Goal: Information Seeking & Learning: Learn about a topic

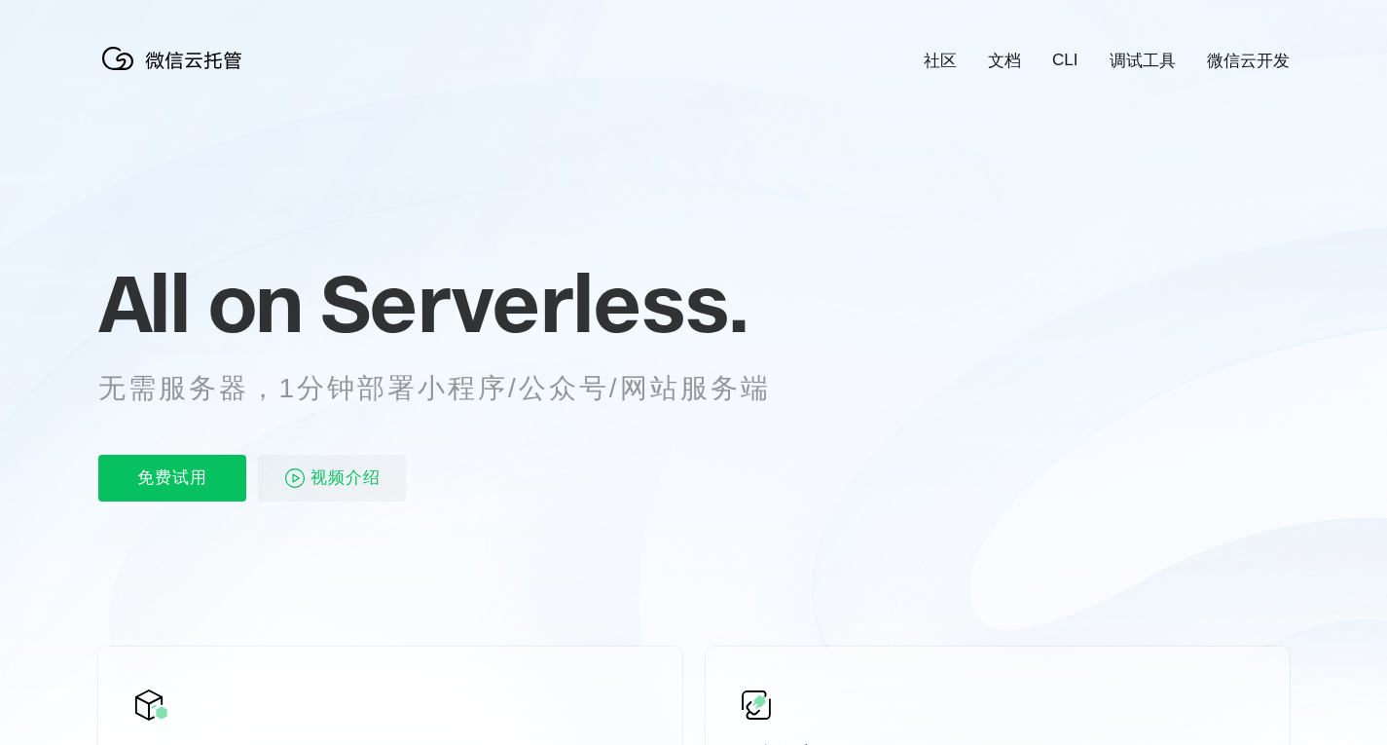
scroll to position [0, 3461]
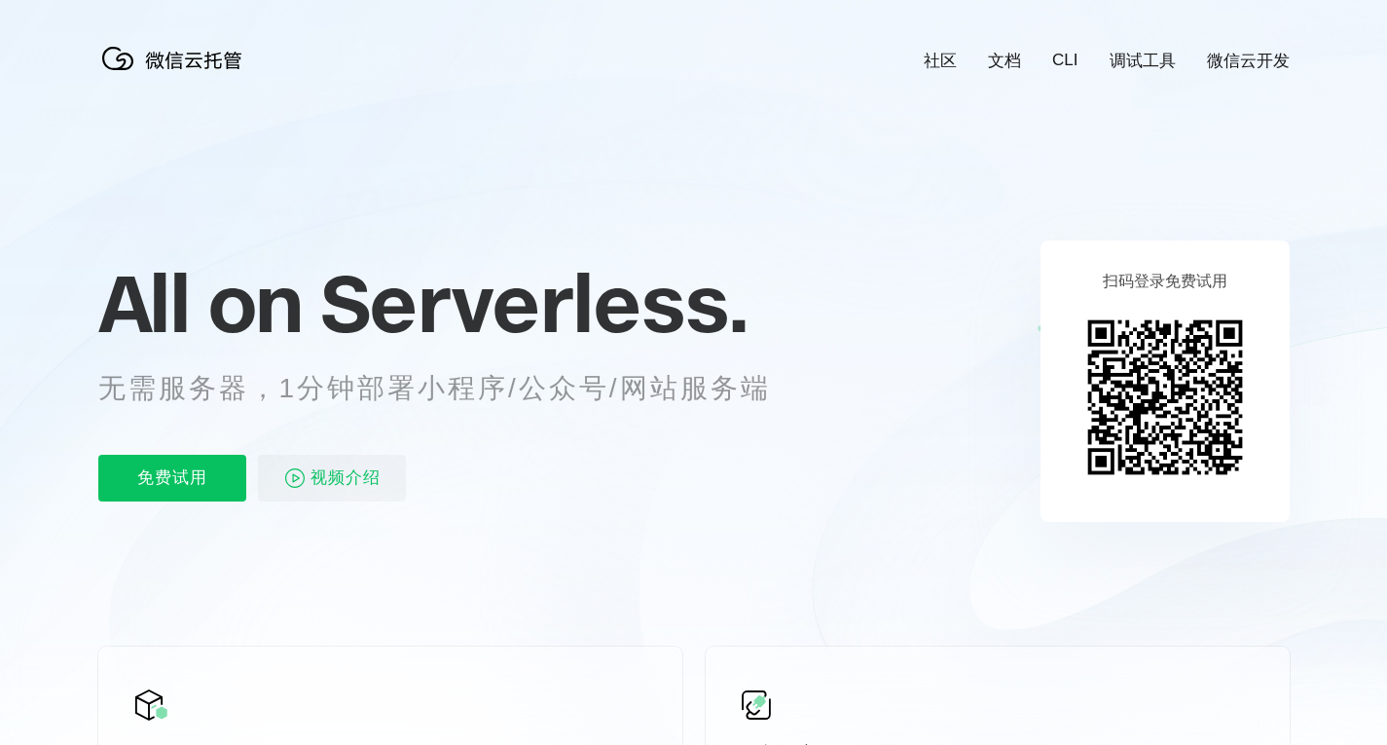
click at [1003, 61] on link "文档" at bounding box center [1004, 61] width 33 height 22
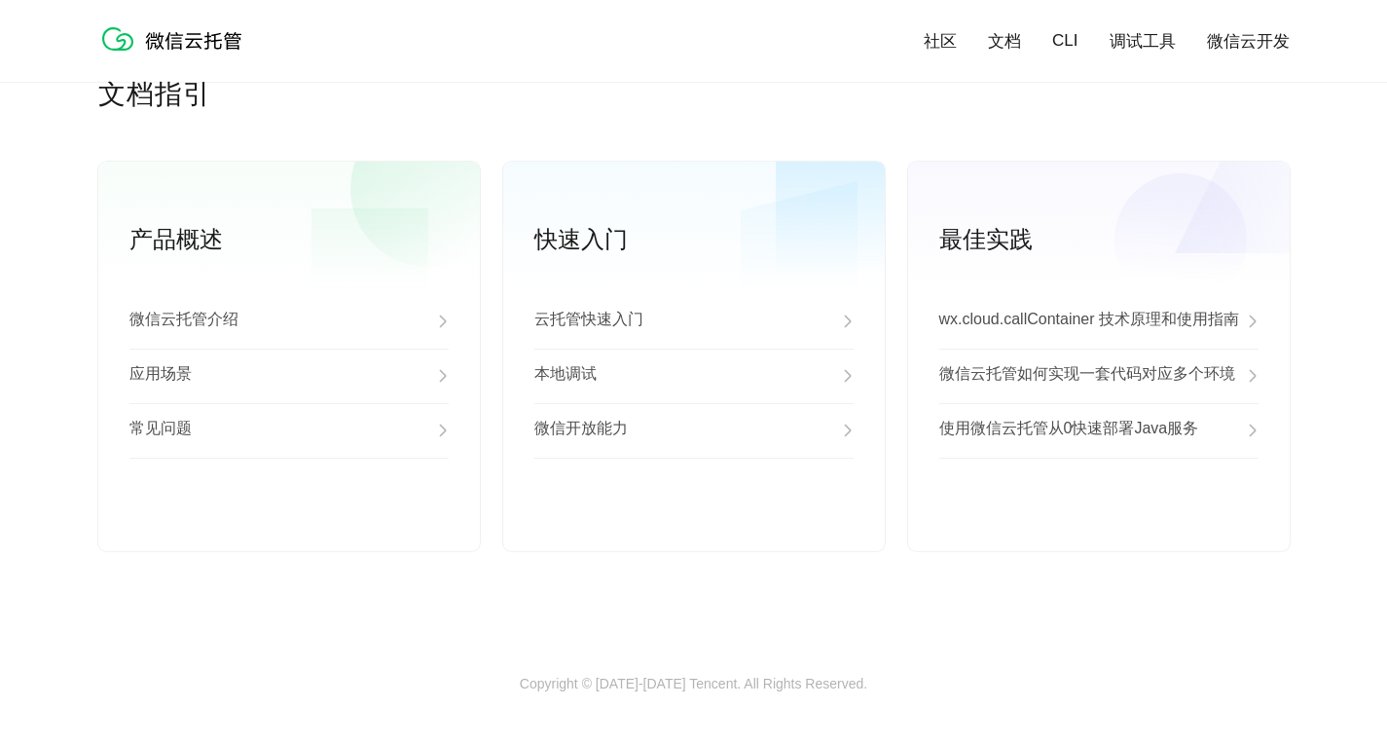
scroll to position [4973, 0]
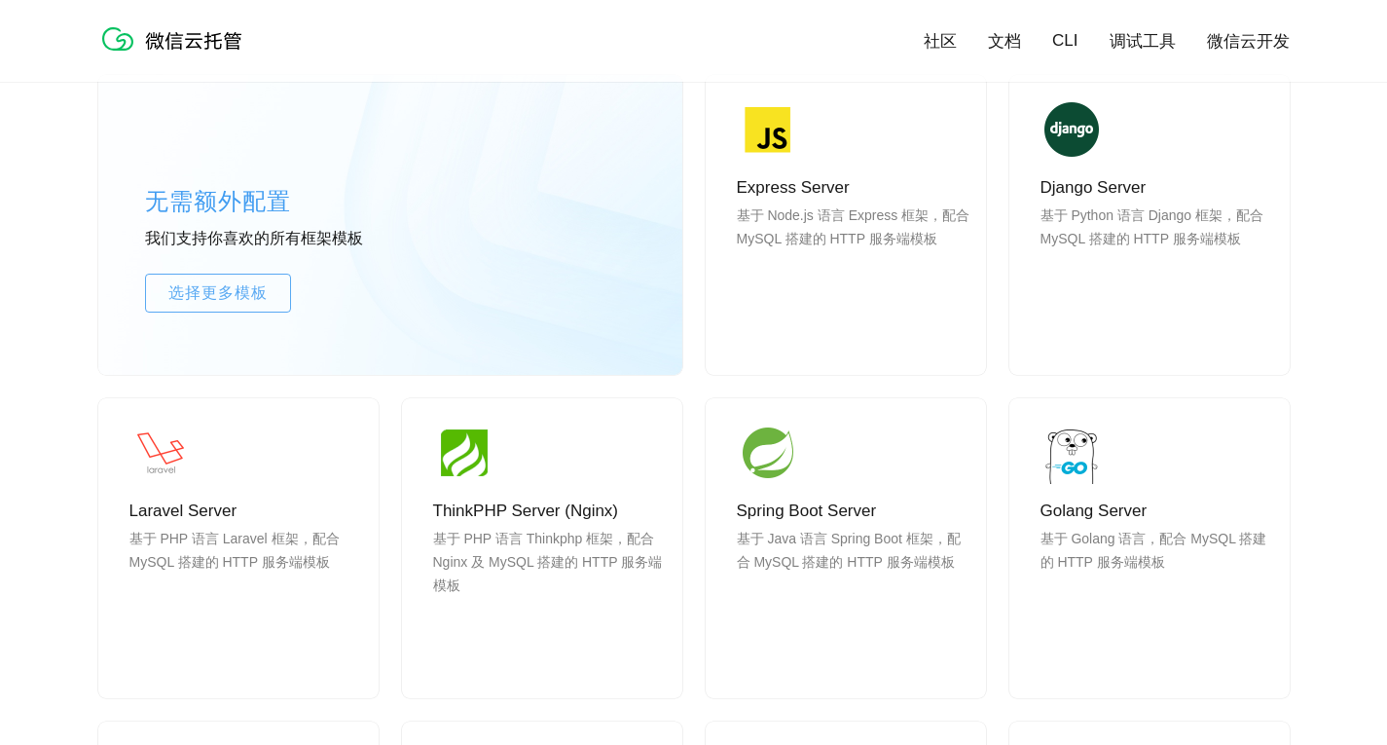
scroll to position [1654, 0]
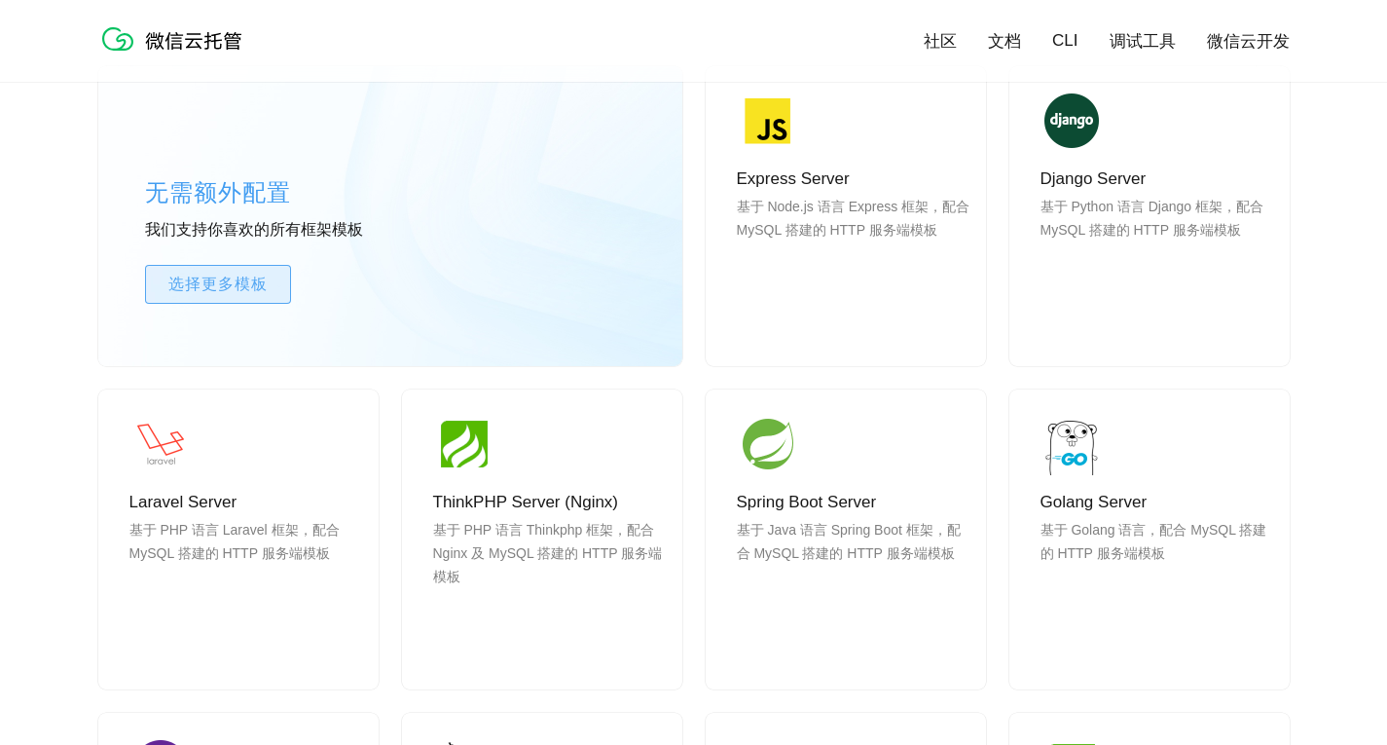
click at [247, 280] on span "选择更多模板" at bounding box center [218, 284] width 144 height 23
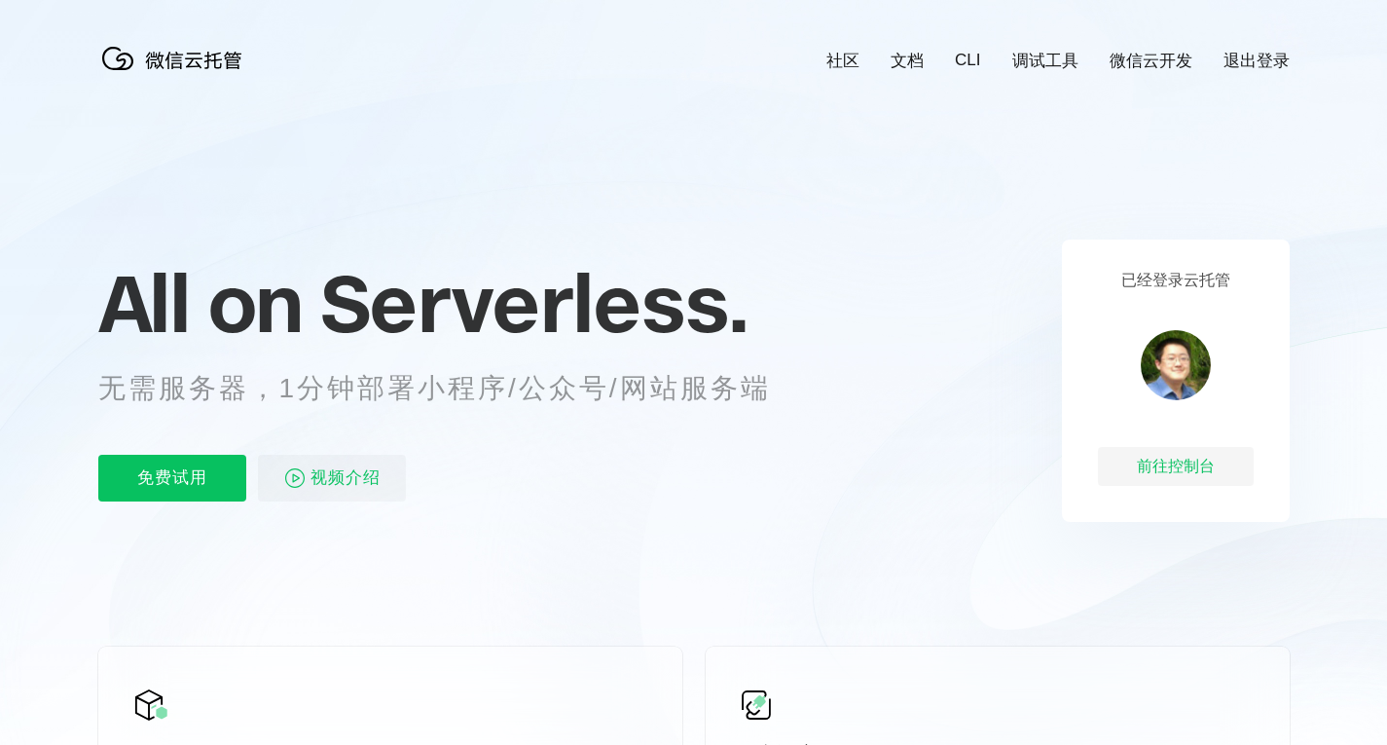
scroll to position [0, 3461]
click at [353, 477] on span "视频介绍" at bounding box center [345, 477] width 70 height 47
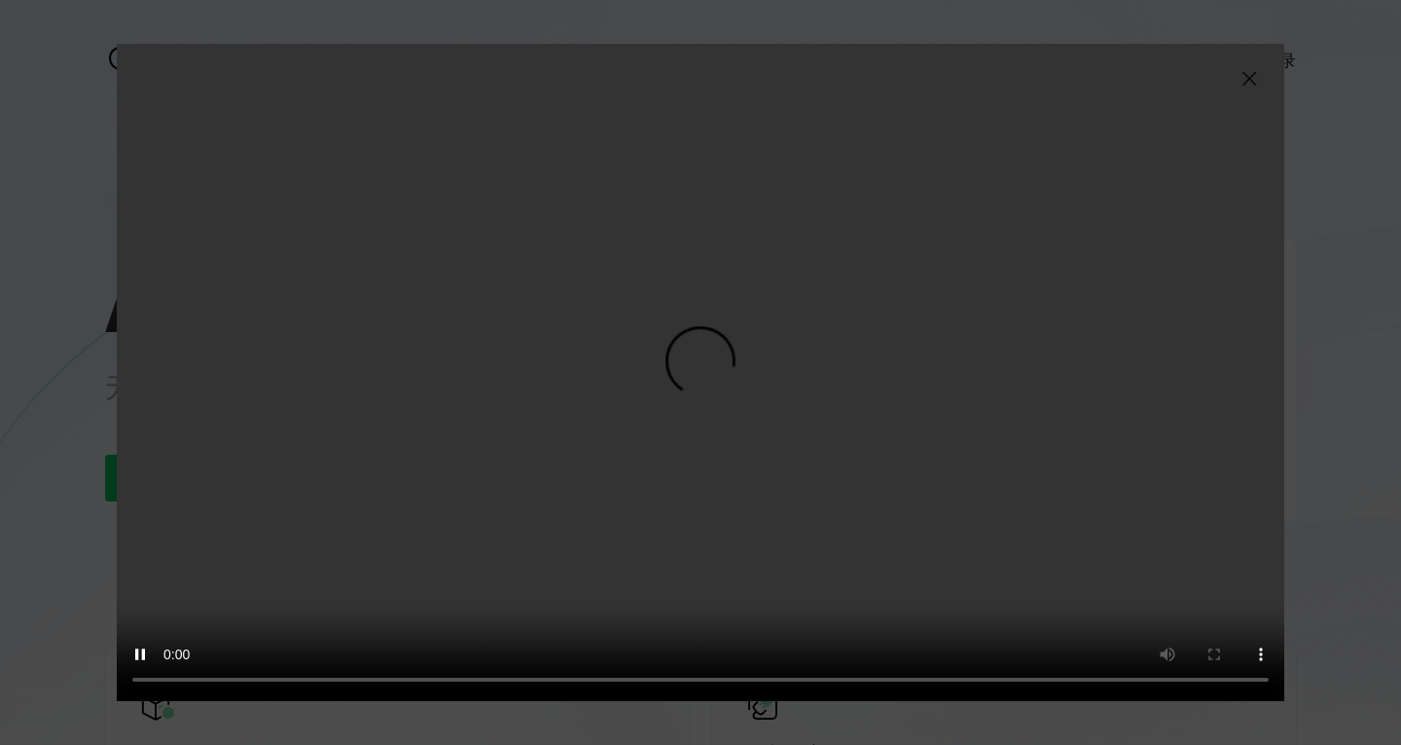
click at [41, 604] on div "抱歉，您的浏览器暂不支持播放此视频" at bounding box center [700, 372] width 1401 height 745
click at [834, 241] on video "抱歉，您的浏览器暂不支持播放此视频" at bounding box center [701, 372] width 1168 height 657
click at [1014, 326] on video "抱歉，您的浏览器暂不支持播放此视频" at bounding box center [701, 372] width 1168 height 657
click at [1249, 72] on img at bounding box center [1249, 78] width 23 height 23
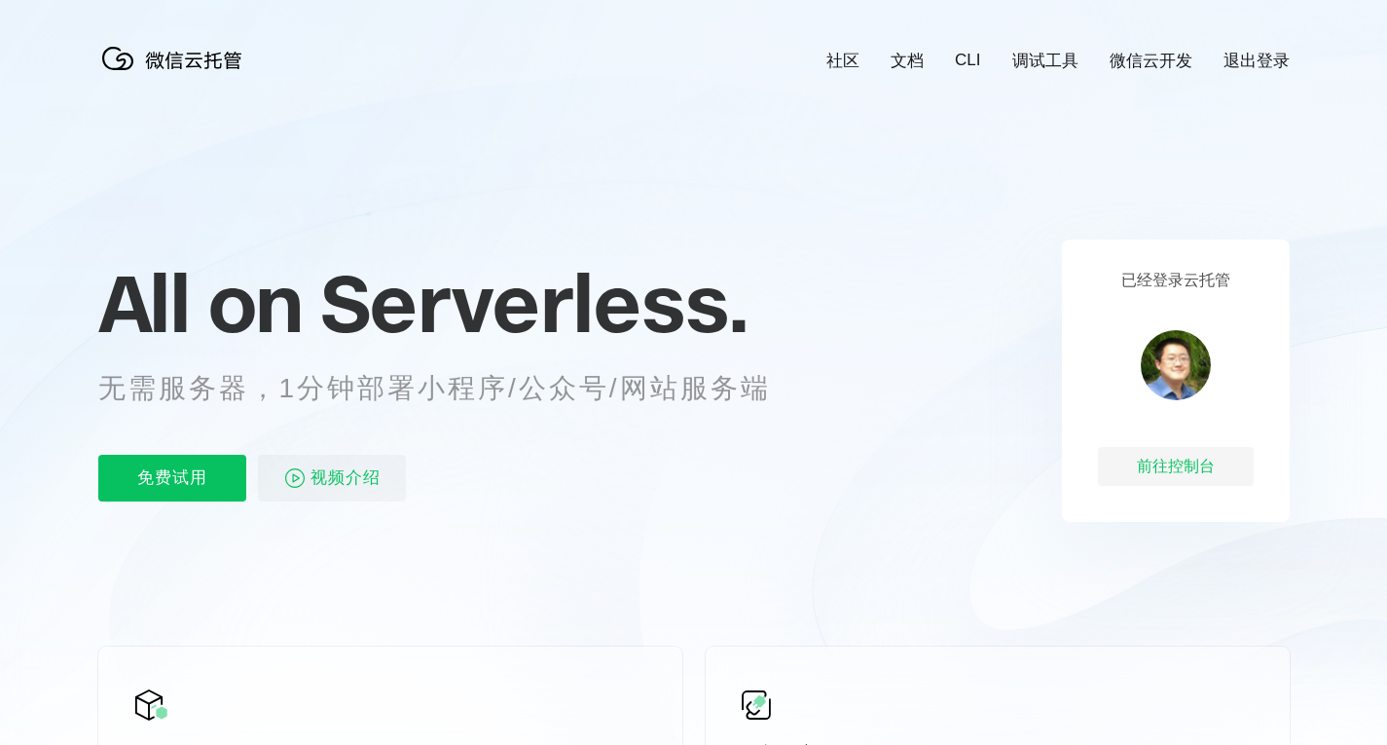
scroll to position [0, 0]
click at [1138, 65] on link "微信云开发" at bounding box center [1150, 61] width 83 height 22
